Goal: Transaction & Acquisition: Purchase product/service

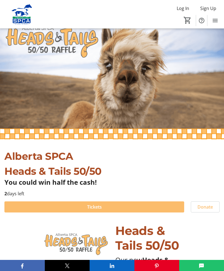
scroll to position [16, 0]
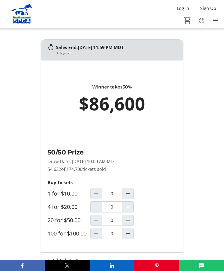
click at [129, 197] on mat-icon "Increment by one" at bounding box center [128, 193] width 7 height 7
type input "2"
click at [129, 210] on mat-icon "Increment by one" at bounding box center [128, 206] width 7 height 7
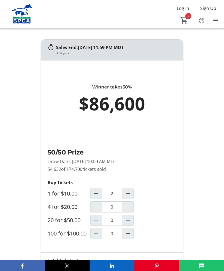
type input "1"
click at [97, 197] on mat-icon "Decrement by one" at bounding box center [96, 193] width 7 height 7
type input "1"
click at [99, 197] on mat-icon "Decrement by one" at bounding box center [96, 193] width 7 height 7
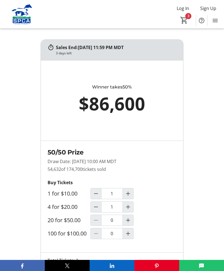
type input "0"
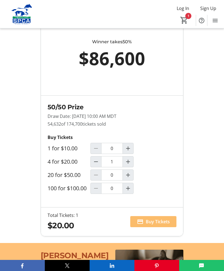
scroll to position [458, 0]
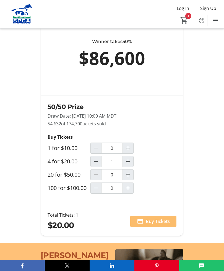
click at [160, 225] on span "Buy Tickets" at bounding box center [158, 221] width 24 height 7
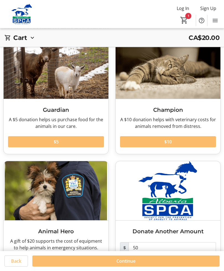
scroll to position [44, 0]
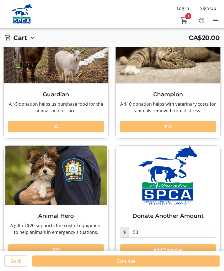
click at [129, 264] on span "Continue" at bounding box center [126, 260] width 19 height 7
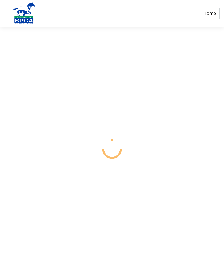
select select "CA"
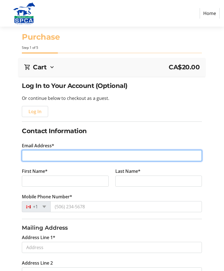
click at [40, 157] on input "Email Address*" at bounding box center [112, 155] width 180 height 11
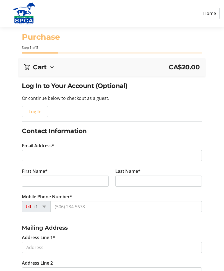
click at [33, 111] on span "Log In" at bounding box center [35, 111] width 13 height 7
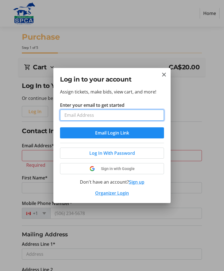
click at [86, 117] on input "Enter your email to get started" at bounding box center [112, 114] width 104 height 11
type input "[EMAIL_ADDRESS][DOMAIN_NAME]"
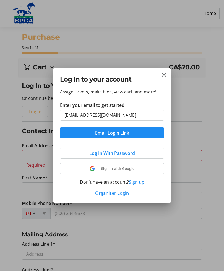
click at [118, 136] on span "Email Login Link" at bounding box center [112, 132] width 34 height 7
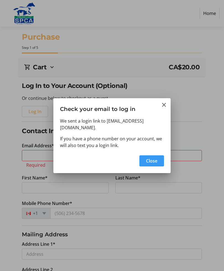
click at [153, 159] on span "Close" at bounding box center [151, 160] width 11 height 7
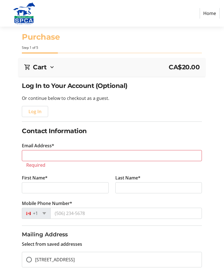
type input "[EMAIL_ADDRESS][DOMAIN_NAME]"
type input "June"
type input "[PERSON_NAME]"
type input "[PHONE_NUMBER]"
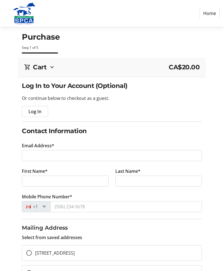
click at [36, 112] on span "Log In" at bounding box center [35, 111] width 13 height 7
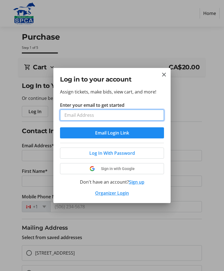
click at [82, 116] on input "Enter your email to get started" at bounding box center [112, 114] width 104 height 11
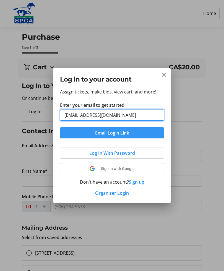
type input "[EMAIL_ADDRESS][DOMAIN_NAME]"
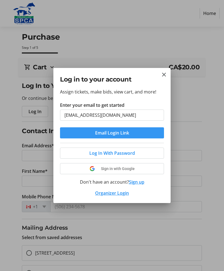
click at [114, 137] on span "submit" at bounding box center [112, 132] width 104 height 13
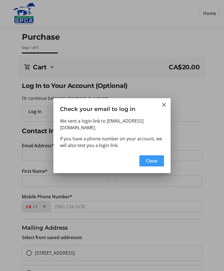
click at [153, 159] on span "Close" at bounding box center [151, 160] width 11 height 7
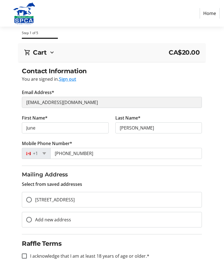
scroll to position [23, 0]
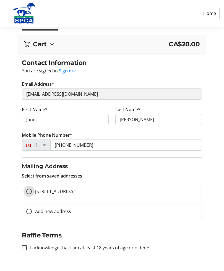
click at [30, 191] on input "[STREET_ADDRESS]" at bounding box center [29, 191] width 6 height 6
radio input "true"
click at [27, 247] on div at bounding box center [24, 247] width 13 height 13
checkbox input "true"
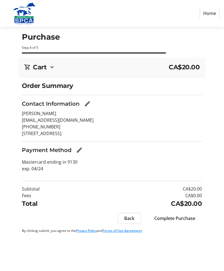
click at [81, 149] on mat-icon "Edit Payment Method" at bounding box center [79, 150] width 7 height 7
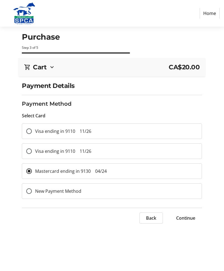
click at [29, 169] on input "Mastercard ending in 9130 04/24" at bounding box center [29, 171] width 6 height 6
click at [31, 133] on input "Visa ending in 9110 11/26" at bounding box center [29, 131] width 6 height 6
radio input "true"
click at [188, 217] on span "Continue" at bounding box center [185, 217] width 19 height 7
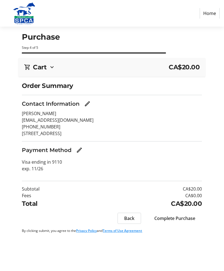
click at [176, 218] on span "Complete Purchase" at bounding box center [175, 218] width 41 height 7
